Goal: Find specific page/section: Find specific page/section

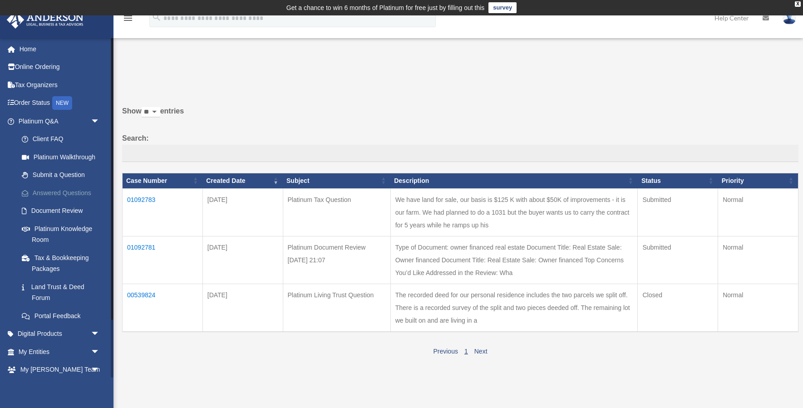
click at [64, 192] on link "Answered Questions" at bounding box center [63, 193] width 101 height 18
click at [64, 189] on link "Answered Questions" at bounding box center [63, 193] width 101 height 18
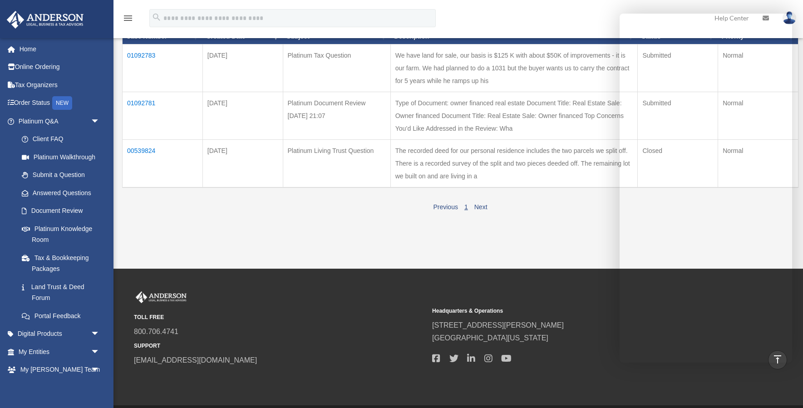
scroll to position [143, 0]
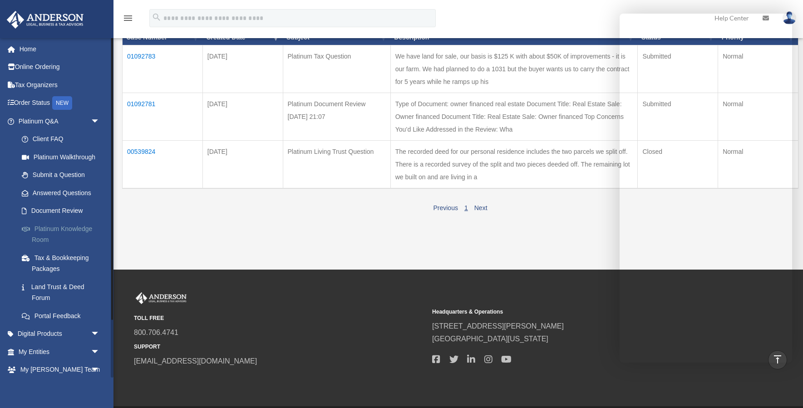
click at [44, 228] on link "Platinum Knowledge Room" at bounding box center [63, 234] width 101 height 29
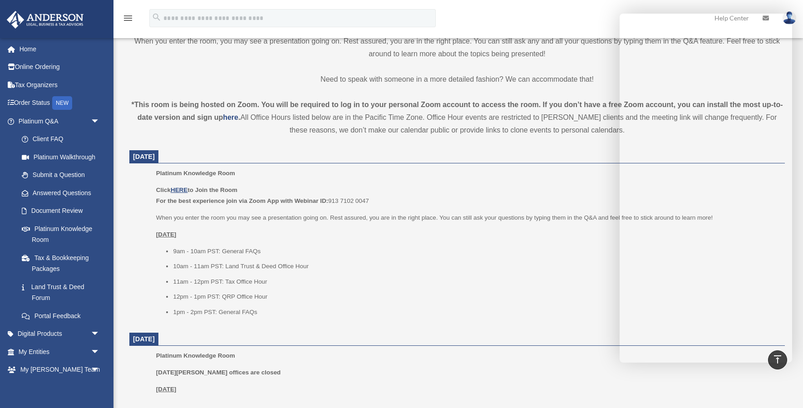
scroll to position [266, 0]
click at [180, 187] on u "HERE" at bounding box center [179, 189] width 17 height 7
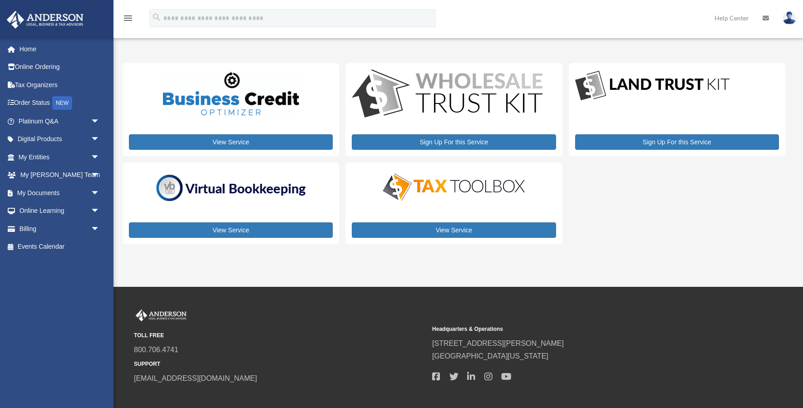
scroll to position [20, 0]
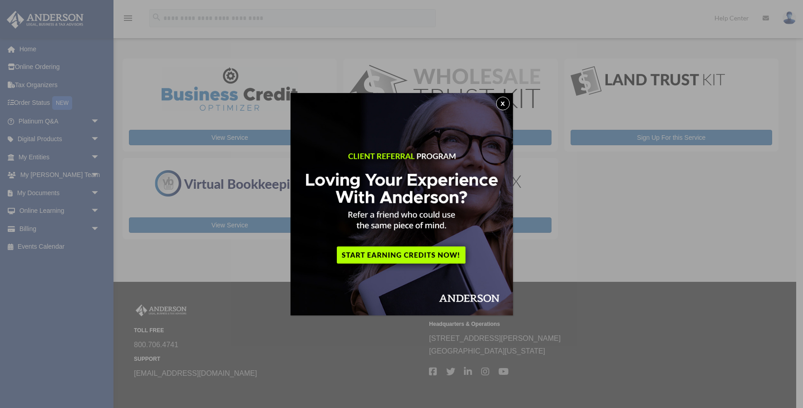
click at [72, 278] on div "x" at bounding box center [401, 204] width 803 height 408
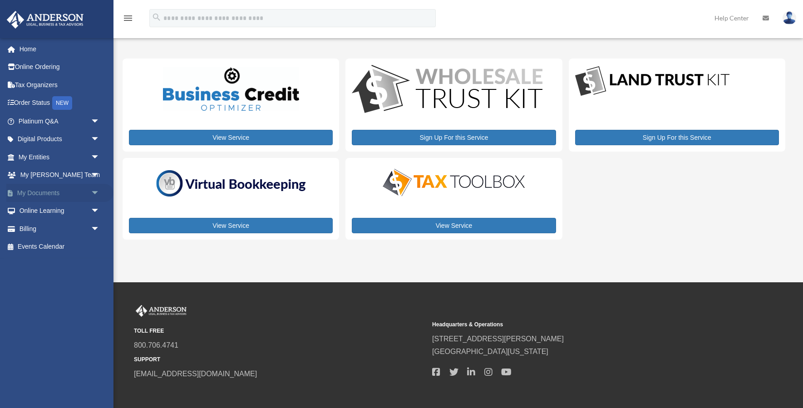
click at [93, 190] on span "arrow_drop_down" at bounding box center [100, 193] width 18 height 19
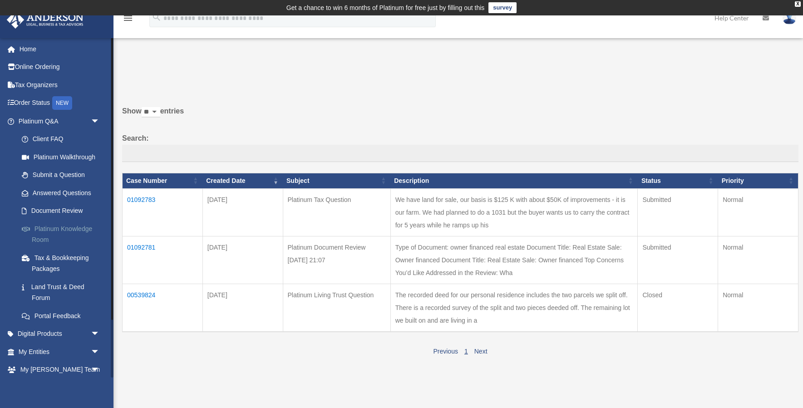
click at [66, 226] on link "Platinum Knowledge Room" at bounding box center [63, 234] width 101 height 29
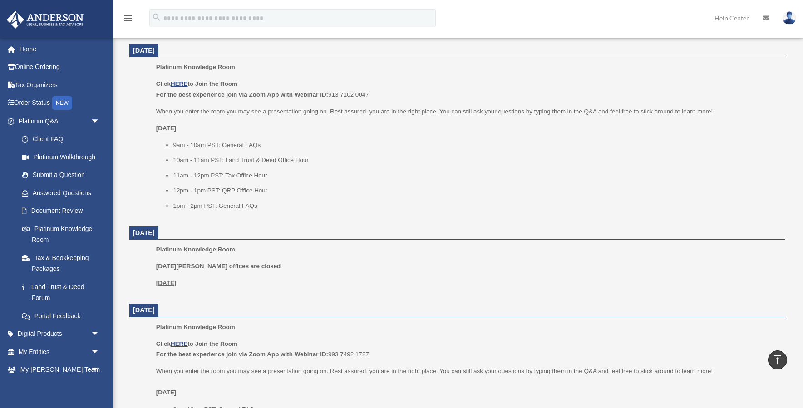
scroll to position [372, 0]
